Goal: Information Seeking & Learning: Understand process/instructions

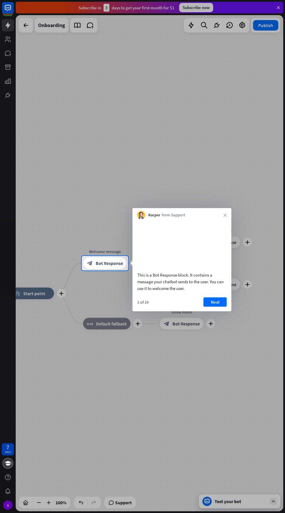
click at [219, 306] on button "Next" at bounding box center [215, 301] width 23 height 9
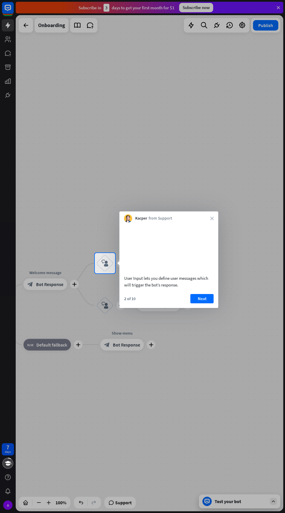
click at [202, 303] on button "Next" at bounding box center [201, 298] width 23 height 9
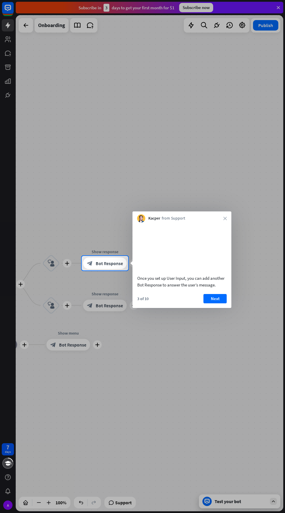
click at [215, 303] on button "Next" at bounding box center [215, 298] width 23 height 9
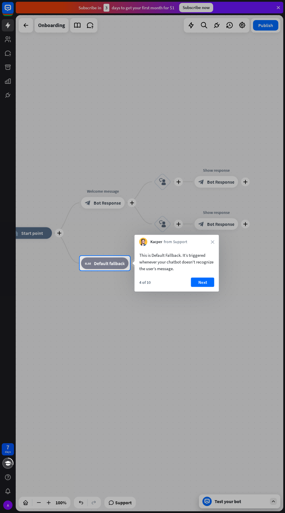
click at [203, 282] on button "Next" at bounding box center [202, 282] width 23 height 9
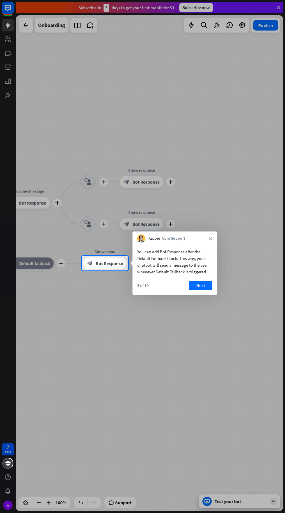
click at [205, 288] on button "Next" at bounding box center [200, 285] width 23 height 9
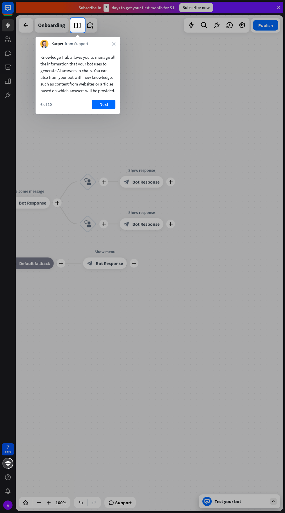
click at [104, 109] on button "Next" at bounding box center [103, 104] width 23 height 9
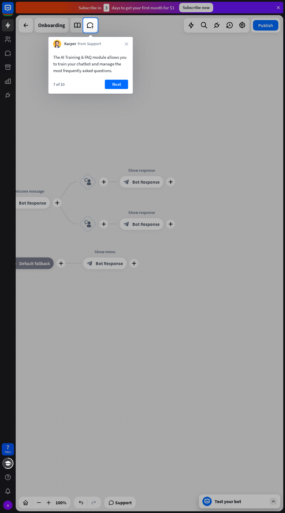
click at [116, 84] on button "Next" at bounding box center [116, 84] width 23 height 9
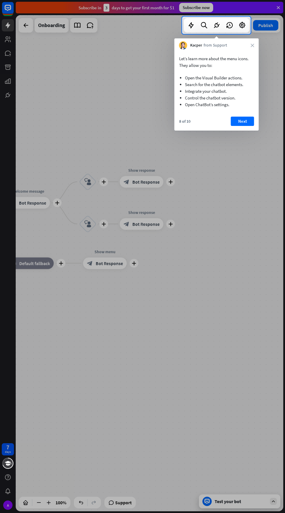
click at [242, 122] on button "Next" at bounding box center [242, 121] width 23 height 9
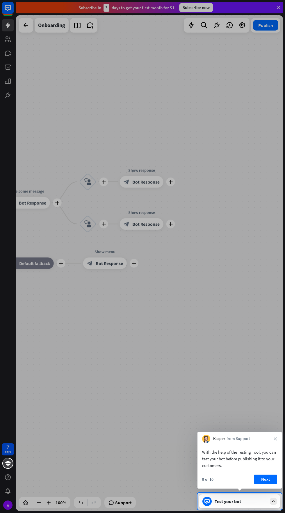
click at [255, 500] on div "Test your bot" at bounding box center [241, 501] width 52 height 6
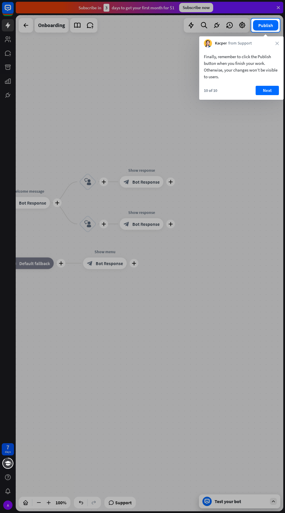
click at [274, 88] on button "Next" at bounding box center [267, 90] width 23 height 9
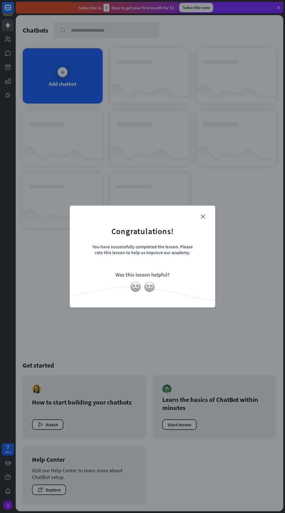
click at [193, 239] on form "Congratulations! You have successfully completed the lesson. Please rate this l…" at bounding box center [142, 247] width 131 height 69
click at [203, 216] on icon "close" at bounding box center [203, 216] width 4 height 4
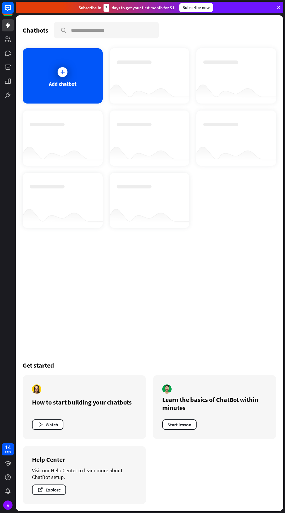
click at [8, 8] on icon at bounding box center [7, 7] width 3 height 1
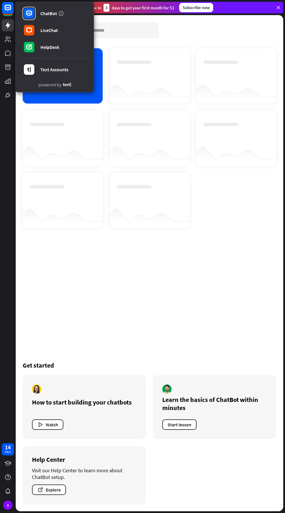
click at [37, 30] on link "LiveChat" at bounding box center [55, 30] width 72 height 16
